Goal: Check status: Check status

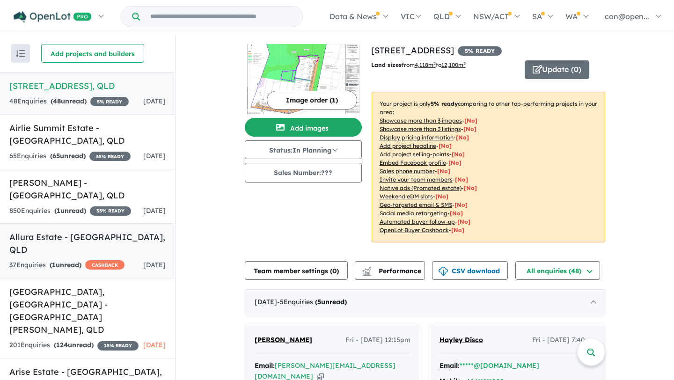
click at [44, 256] on h5 "Allura Estate - [GEOGRAPHIC_DATA] , [GEOGRAPHIC_DATA]" at bounding box center [87, 243] width 156 height 25
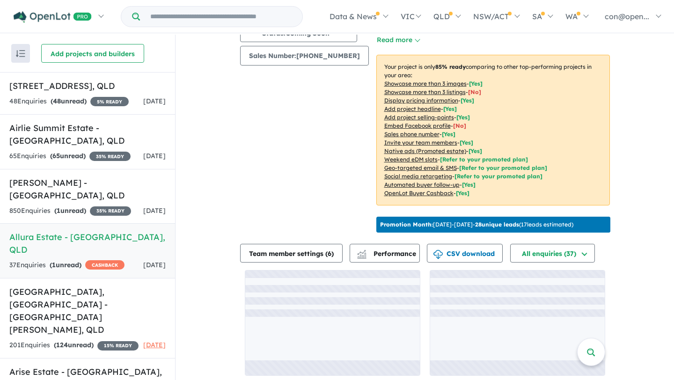
scroll to position [1, 0]
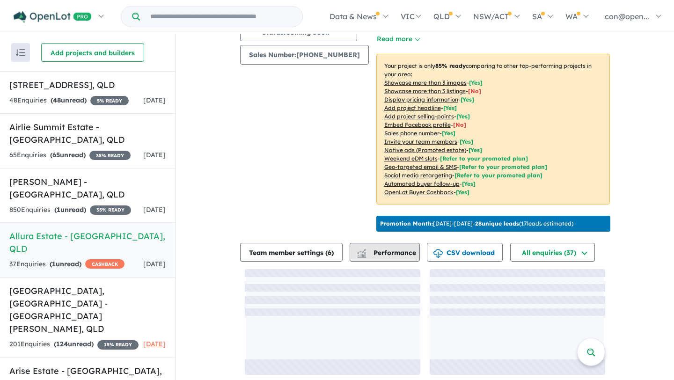
click at [379, 244] on button "Performance" at bounding box center [385, 252] width 70 height 19
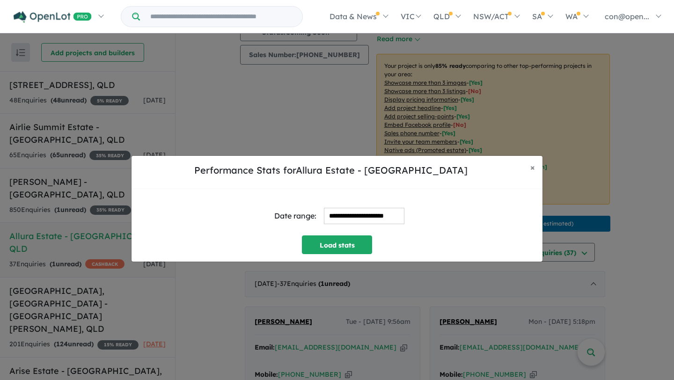
click at [446, 197] on div "**********" at bounding box center [337, 216] width 396 height 39
click at [337, 216] on input "**********" at bounding box center [364, 216] width 81 height 16
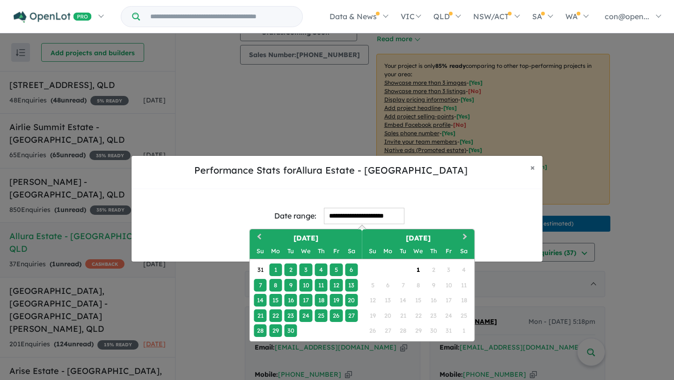
click at [275, 299] on div "15" at bounding box center [275, 300] width 13 height 13
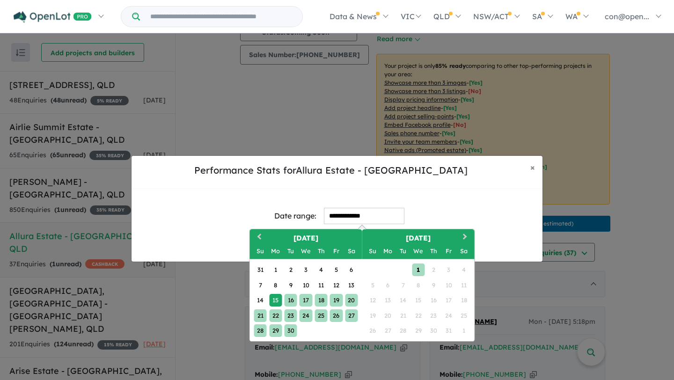
click at [421, 268] on div "1" at bounding box center [418, 270] width 13 height 13
type input "**********"
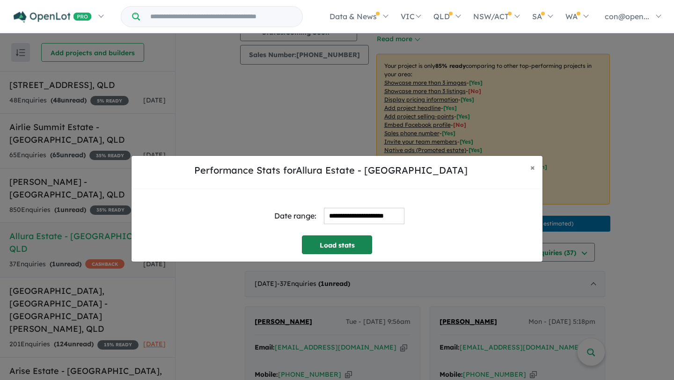
click at [364, 245] on button "Load stats" at bounding box center [337, 245] width 70 height 19
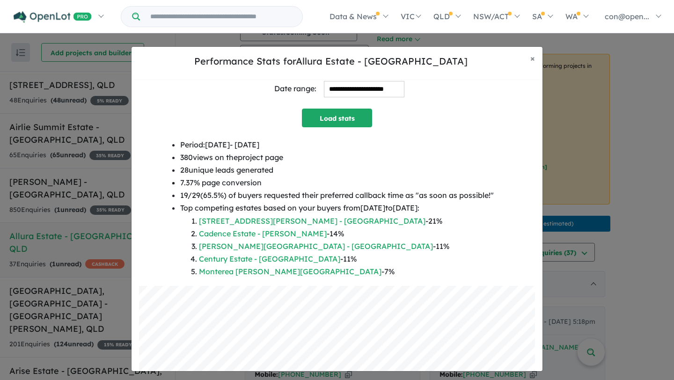
scroll to position [0, 0]
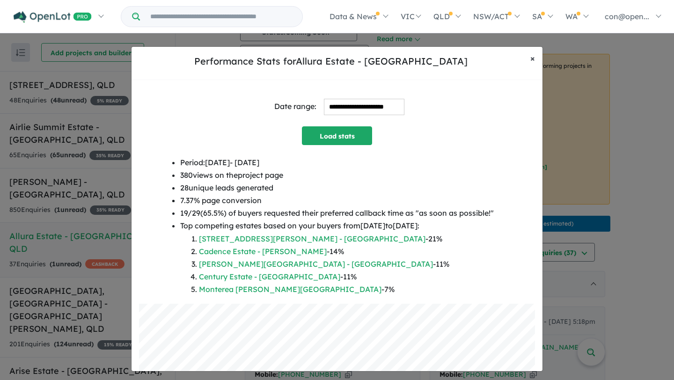
click at [532, 58] on span "×" at bounding box center [533, 58] width 5 height 11
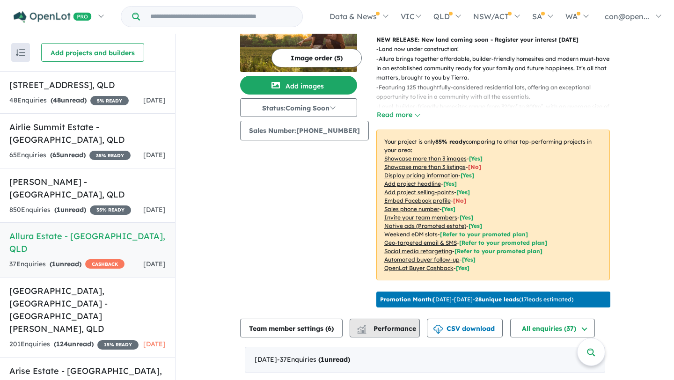
scroll to position [84, 0]
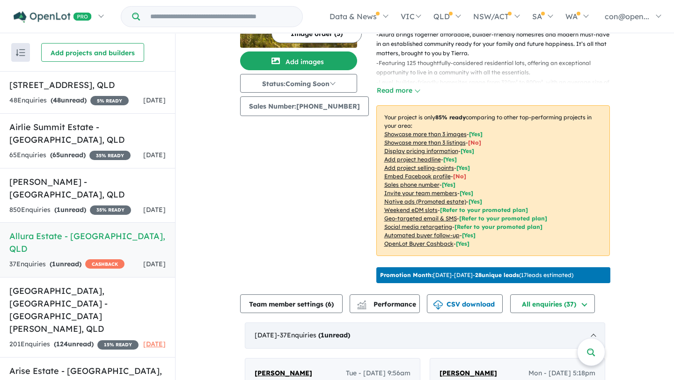
click at [350, 331] on strong "( 1 unread)" at bounding box center [334, 335] width 32 height 8
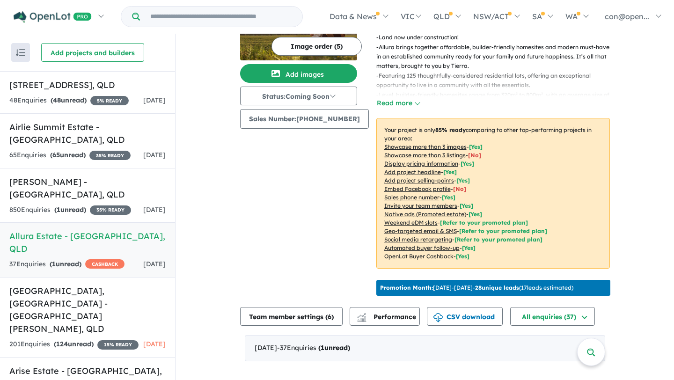
scroll to position [58, 0]
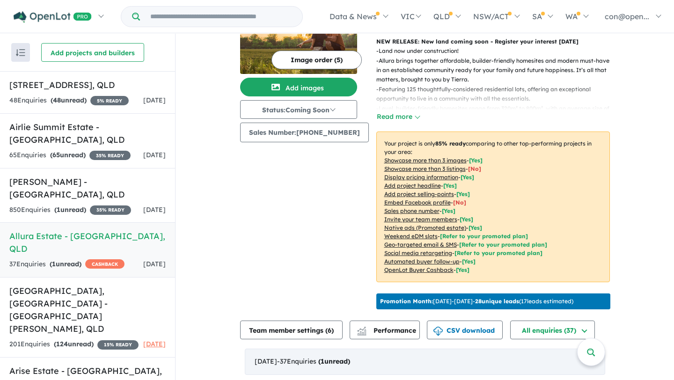
click at [326, 362] on div "[DATE] - 37 Enquir ies ( 1 unread)" at bounding box center [425, 362] width 361 height 26
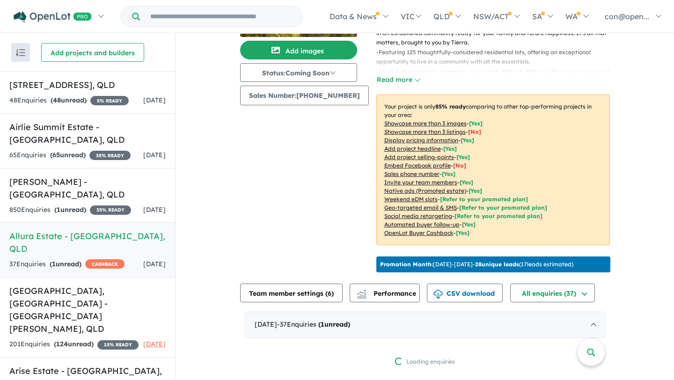
scroll to position [0, 0]
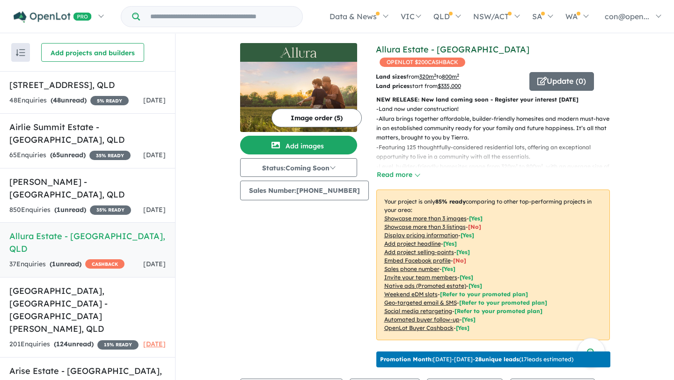
click at [429, 52] on link "Allura Estate - [GEOGRAPHIC_DATA]" at bounding box center [453, 49] width 154 height 11
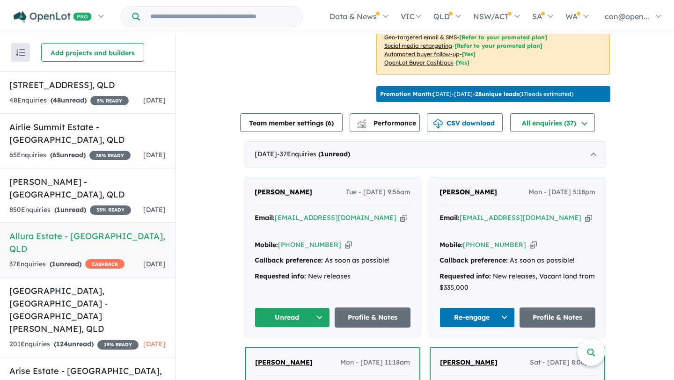
scroll to position [268, 0]
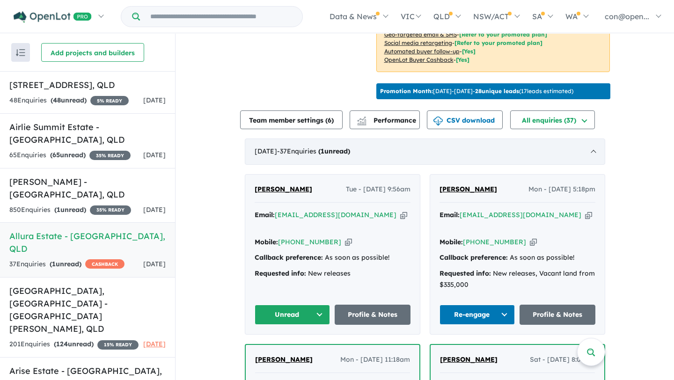
click at [343, 147] on span "- 37 Enquir ies ( 1 unread)" at bounding box center [313, 151] width 73 height 8
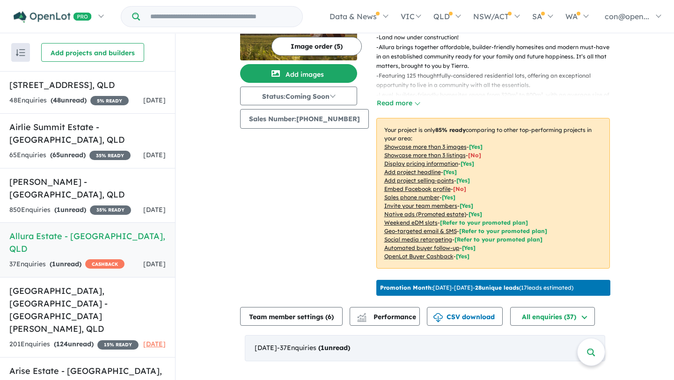
scroll to position [58, 0]
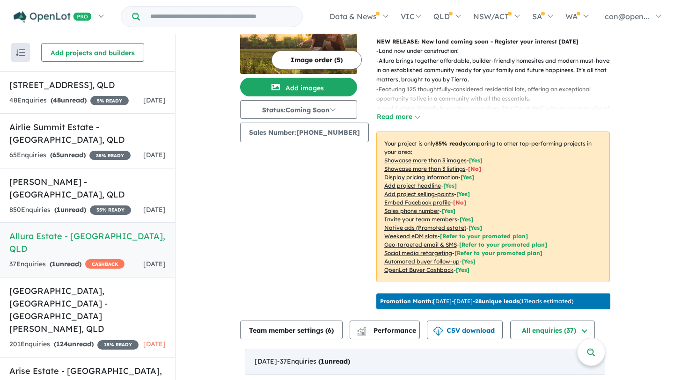
click at [539, 352] on div "[DATE] - 37 Enquir ies ( 1 unread)" at bounding box center [425, 362] width 361 height 26
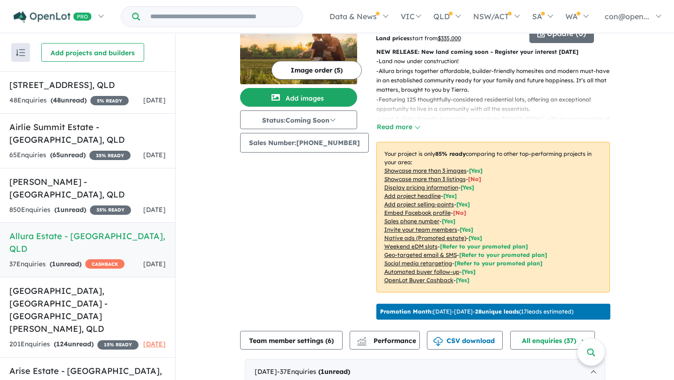
scroll to position [0, 0]
